Goal: Find contact information: Find contact information

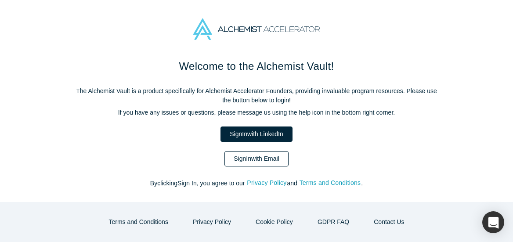
click at [234, 162] on link "Sign In with Email" at bounding box center [256, 158] width 64 height 15
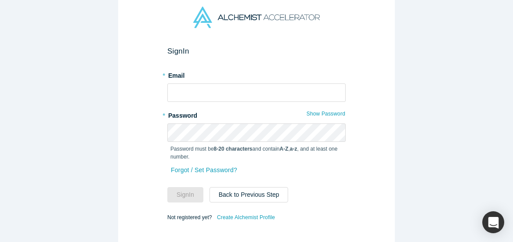
click at [230, 81] on div "* Email" at bounding box center [256, 85] width 178 height 34
click at [225, 96] on input "text" at bounding box center [256, 92] width 178 height 18
type input "i"
type input "[EMAIL_ADDRESS][DOMAIN_NAME]"
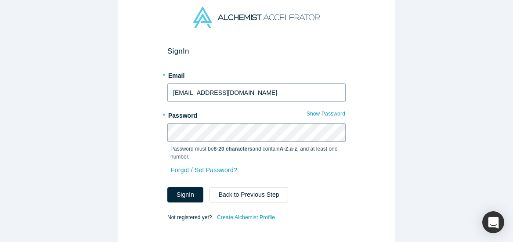
click at [167, 187] on button "Sign In" at bounding box center [185, 194] width 36 height 15
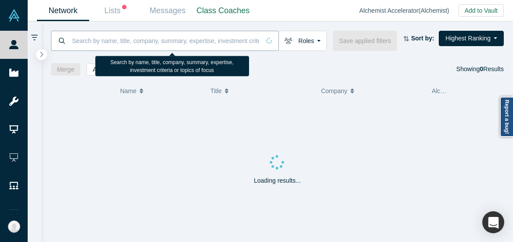
click at [231, 41] on input at bounding box center [165, 40] width 189 height 21
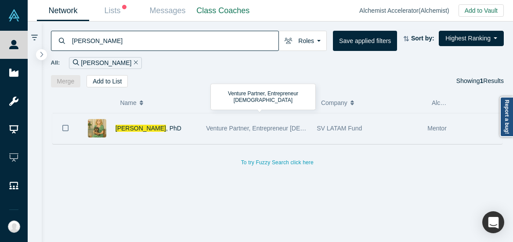
click at [261, 130] on span "Venture Partner, Entrepreneur [DEMOGRAPHIC_DATA]" at bounding box center [282, 128] width 152 height 7
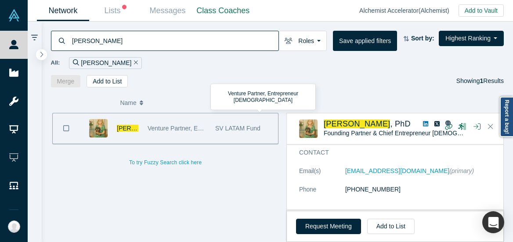
scroll to position [37, 0]
copy link "[EMAIL_ADDRESS][DOMAIN_NAME]"
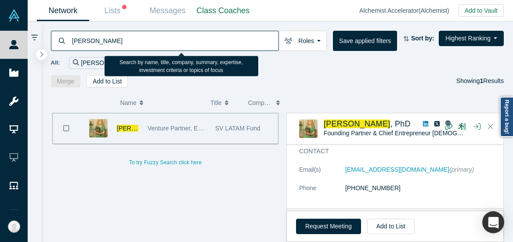
click at [193, 37] on input "[PERSON_NAME]" at bounding box center [174, 40] width 207 height 21
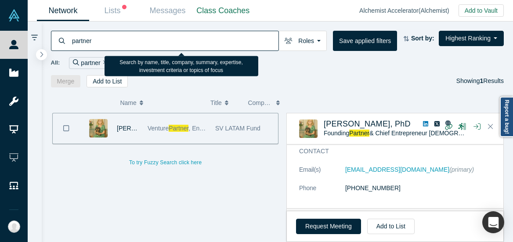
type input "partner"
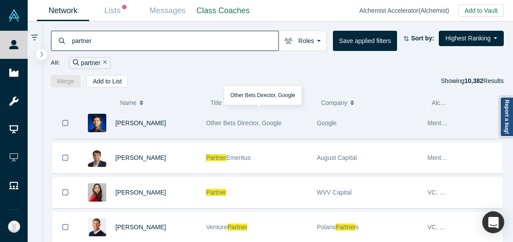
scroll to position [42, 0]
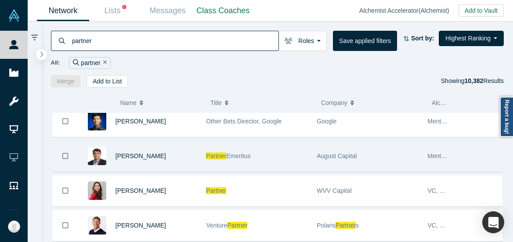
click at [250, 155] on span "Emeritus" at bounding box center [238, 155] width 24 height 7
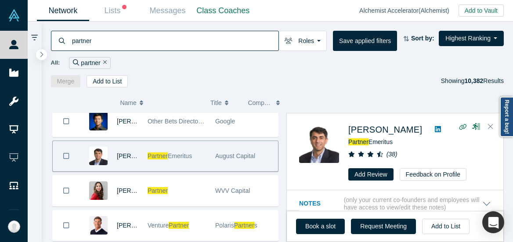
click at [420, 154] on div "( 38 )" at bounding box center [419, 154] width 143 height 9
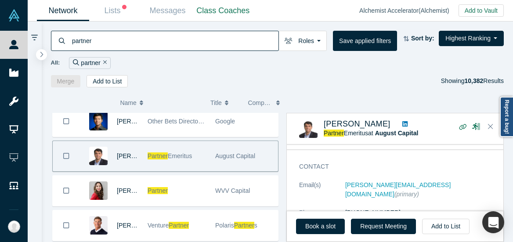
scroll to position [22, 0]
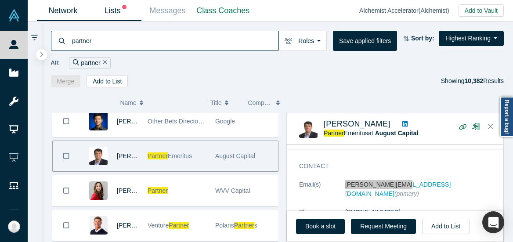
drag, startPoint x: 379, startPoint y: 184, endPoint x: 93, endPoint y: 0, distance: 339.4
click at [0, 0] on div "People Startups Resources Demo Day AX Demo Day Registrants Settings Dashboard E…" at bounding box center [256, 121] width 513 height 242
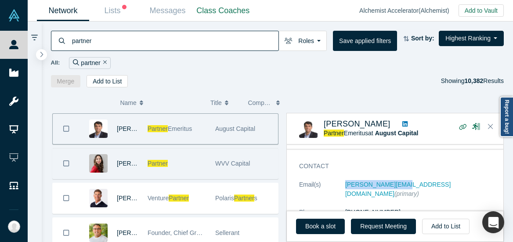
scroll to position [70, 0]
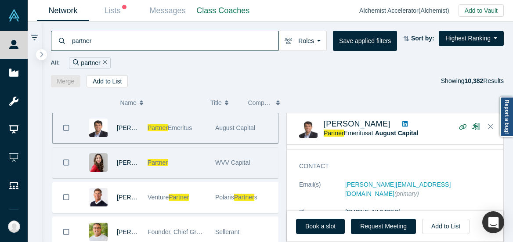
click at [218, 159] on span "WVV Capital" at bounding box center [232, 162] width 35 height 7
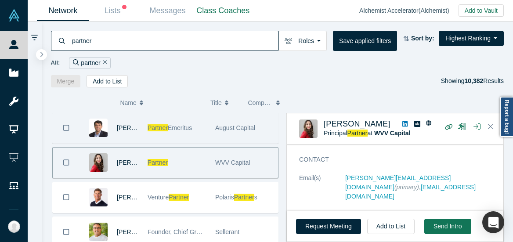
scroll to position [27, 0]
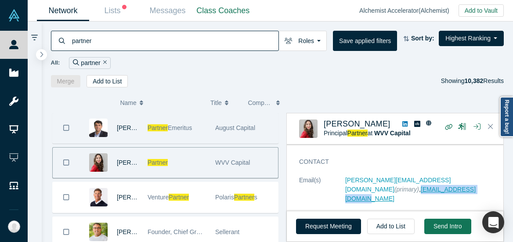
drag, startPoint x: 419, startPoint y: 190, endPoint x: 346, endPoint y: 188, distance: 73.3
click at [346, 188] on dd "[PERSON_NAME][EMAIL_ADDRESS][DOMAIN_NAME] (primary) , [EMAIL_ADDRESS][DOMAIN_NA…" at bounding box center [418, 190] width 146 height 28
copy link "[EMAIL_ADDRESS][DOMAIN_NAME]"
